Goal: Task Accomplishment & Management: Use online tool/utility

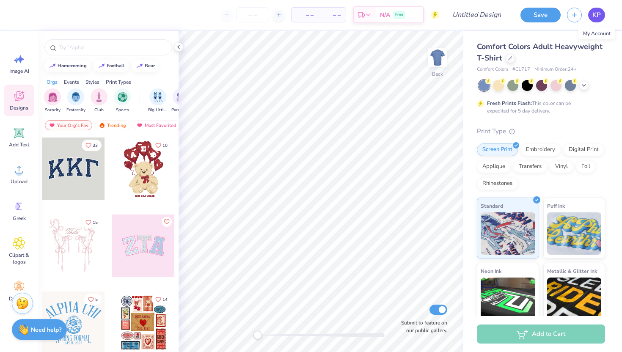
click at [599, 15] on span "KP" at bounding box center [596, 15] width 8 height 10
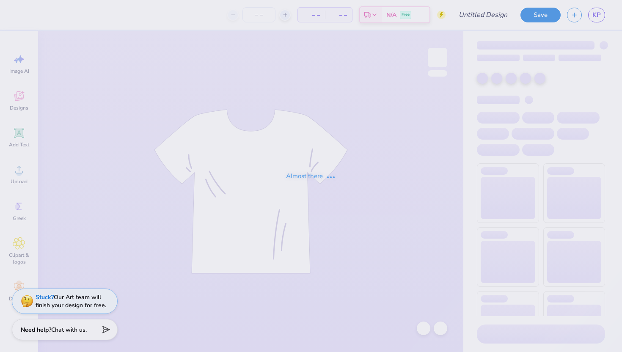
type input "AstroBio Club"
type input "12"
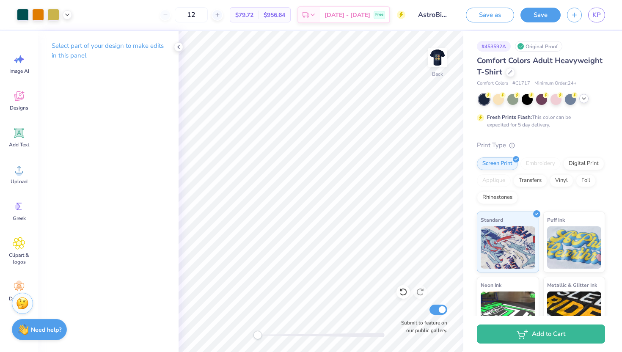
click at [582, 95] on icon at bounding box center [583, 98] width 7 height 7
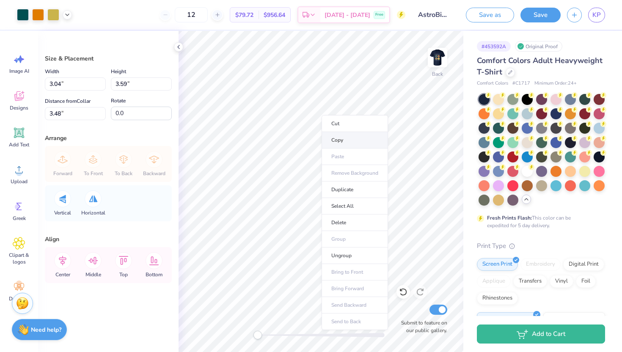
click at [334, 137] on li "Copy" at bounding box center [354, 140] width 66 height 16
click at [337, 151] on li "Copy" at bounding box center [348, 152] width 66 height 16
click at [126, 335] on div "Size & Placement Width 3.04 3.04 " Height 3.59 3.59 " Distance from Collar 3.48…" at bounding box center [108, 191] width 140 height 321
click at [346, 148] on li "Copy" at bounding box center [354, 148] width 66 height 16
click at [24, 100] on icon at bounding box center [19, 96] width 13 height 13
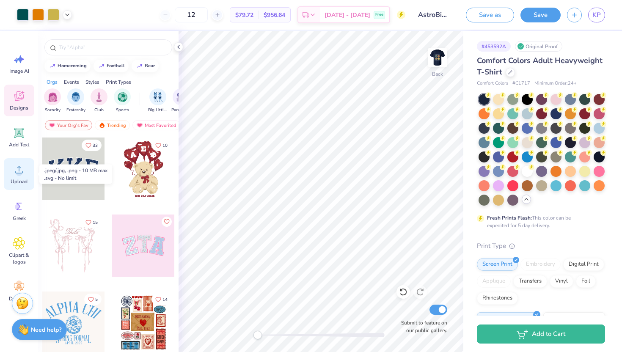
click at [20, 170] on circle at bounding box center [19, 173] width 6 height 6
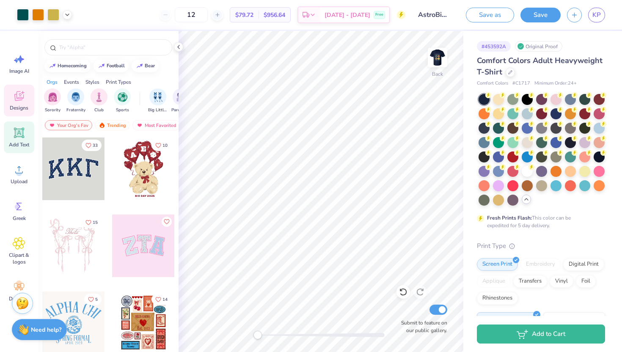
click at [16, 134] on icon at bounding box center [19, 133] width 8 height 8
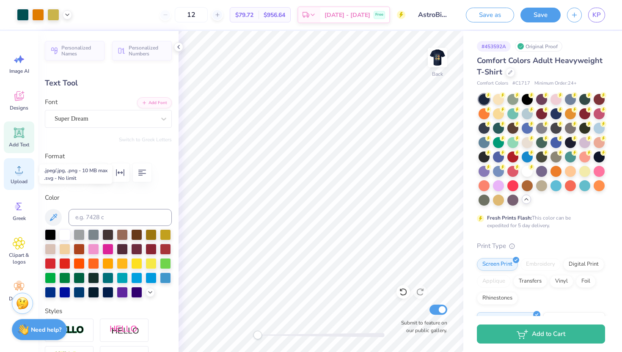
click at [26, 176] on div "Upload" at bounding box center [19, 174] width 30 height 32
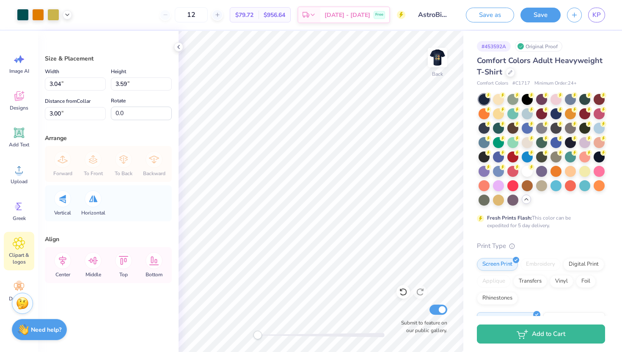
click at [13, 253] on span "Clipart & logos" at bounding box center [19, 259] width 28 height 14
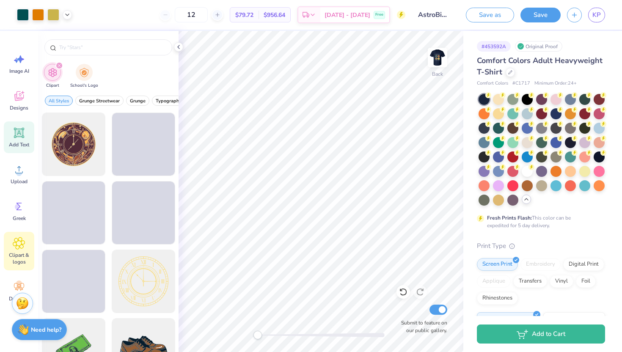
click at [18, 132] on icon at bounding box center [19, 133] width 10 height 10
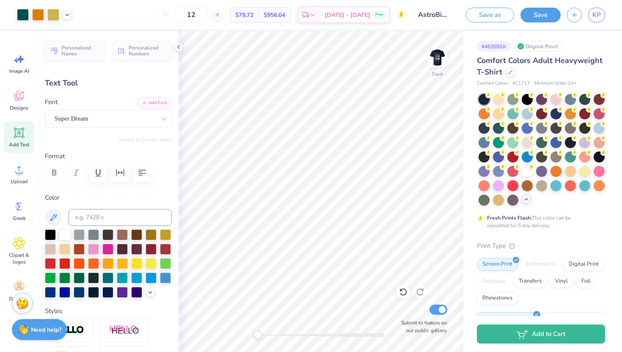
click at [3, 102] on div "Image AI Designs Add Text Upload Greek Clipart & logos Decorate" at bounding box center [19, 191] width 38 height 321
click at [14, 100] on icon at bounding box center [19, 96] width 13 height 13
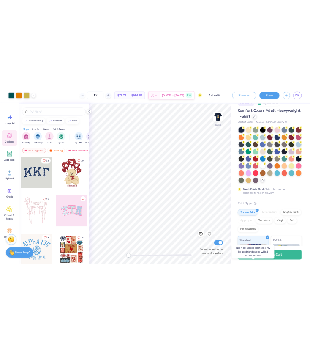
scroll to position [8, 0]
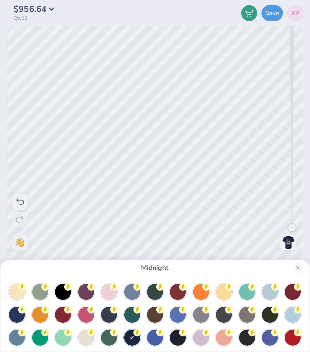
click at [159, 67] on div "Midnight" at bounding box center [155, 176] width 310 height 352
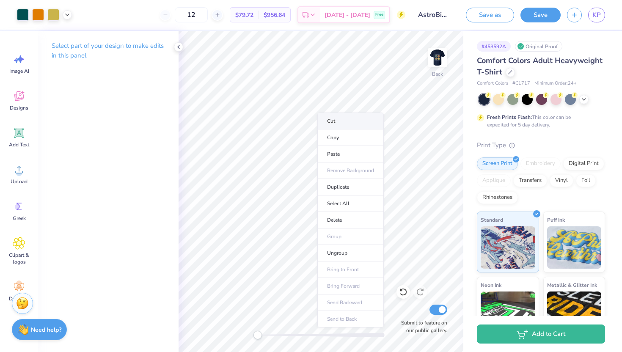
click at [324, 119] on li "Cut" at bounding box center [350, 121] width 66 height 17
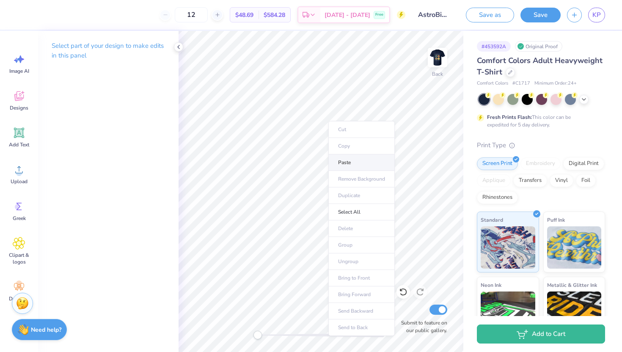
click at [340, 159] on li "Paste" at bounding box center [361, 162] width 66 height 16
click at [349, 144] on li "Copy" at bounding box center [357, 145] width 66 height 16
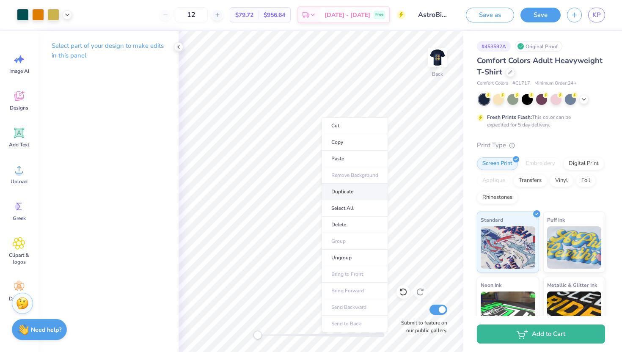
click at [341, 193] on li "Duplicate" at bounding box center [354, 192] width 66 height 16
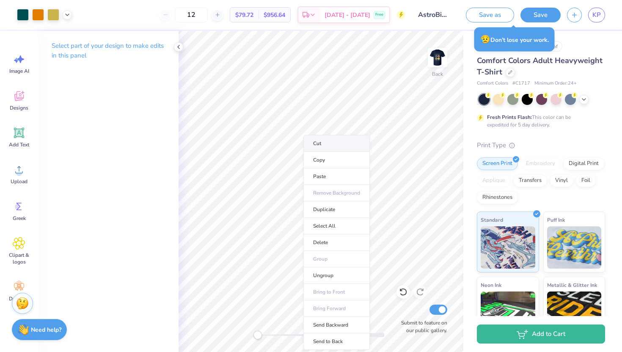
click at [338, 148] on li "Cut" at bounding box center [336, 143] width 66 height 17
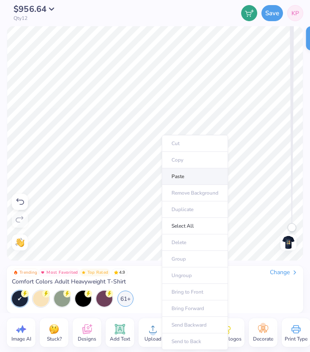
click at [176, 178] on li "Paste" at bounding box center [195, 176] width 66 height 16
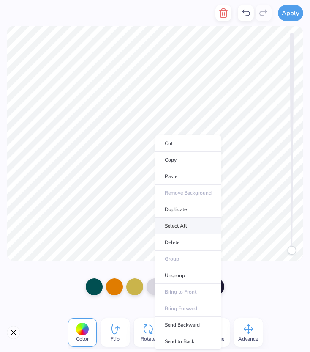
click at [177, 226] on li "Select All" at bounding box center [188, 226] width 66 height 16
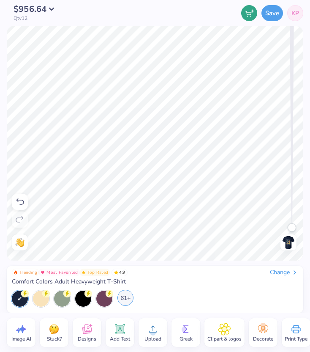
click at [122, 295] on div "61+" at bounding box center [126, 298] width 16 height 16
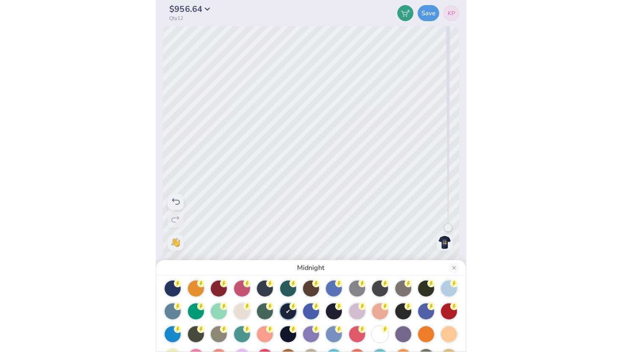
scroll to position [74, 0]
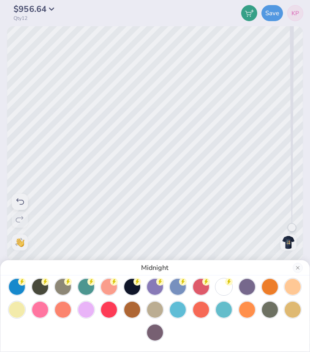
click at [137, 330] on div at bounding box center [155, 275] width 293 height 130
click at [222, 284] on div at bounding box center [224, 286] width 16 height 16
click at [218, 204] on div "White" at bounding box center [155, 176] width 310 height 352
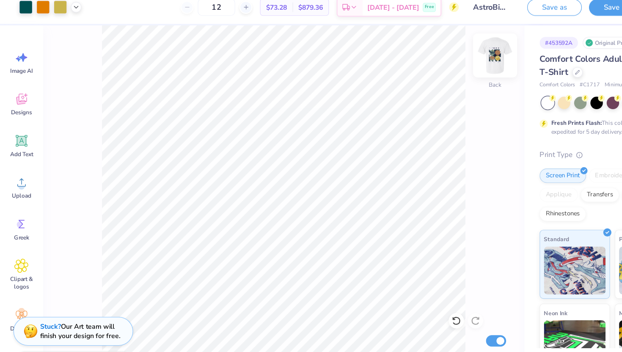
click at [436, 60] on img at bounding box center [437, 58] width 34 height 34
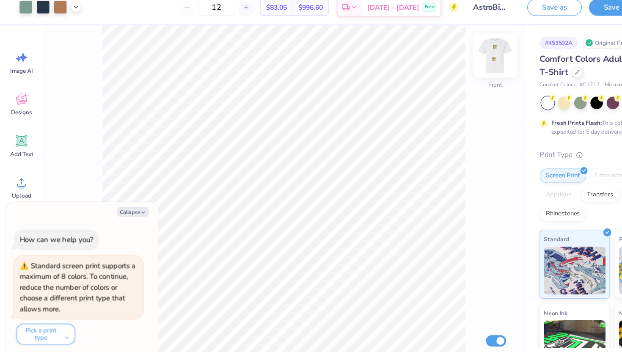
click at [437, 55] on img at bounding box center [437, 58] width 34 height 34
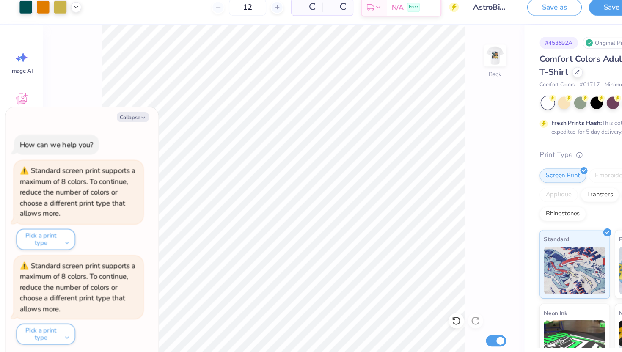
click at [437, 55] on img at bounding box center [437, 57] width 17 height 17
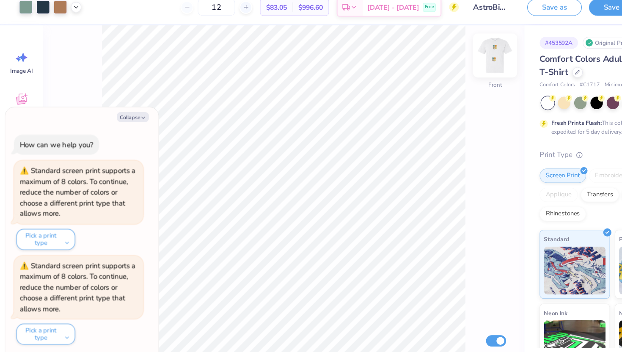
click at [432, 68] on img at bounding box center [437, 58] width 34 height 34
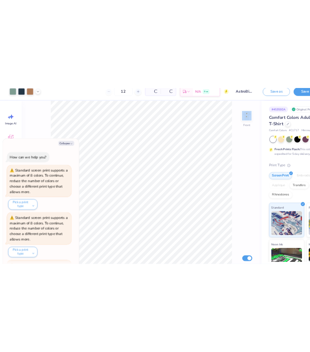
scroll to position [79, 0]
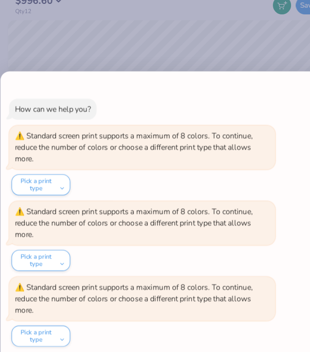
click at [236, 52] on div "How can we help you? Standard screen print supports a maximum of 8 colors. To c…" at bounding box center [155, 176] width 310 height 352
type textarea "x"
